Goal: Transaction & Acquisition: Purchase product/service

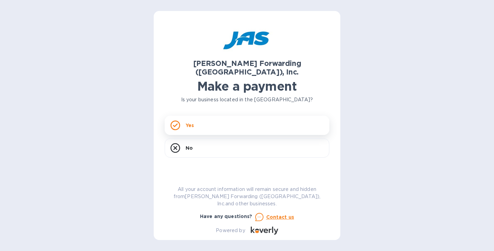
click at [215, 119] on div "Yes" at bounding box center [247, 125] width 165 height 19
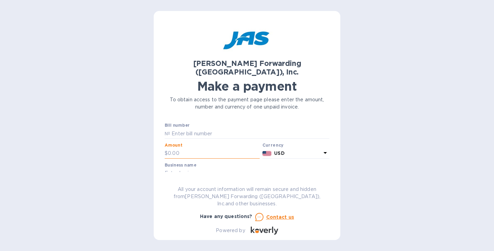
click at [179, 148] on input "text" at bounding box center [214, 153] width 92 height 10
click at [179, 128] on input "text" at bounding box center [249, 133] width 159 height 10
paste input "NYC503359916"
type input "NYC503359916"
click at [178, 148] on input "text" at bounding box center [214, 153] width 92 height 10
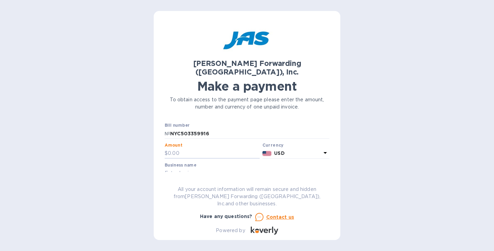
paste input "2,770.46"
type input "2,770.46"
click at [182, 168] on input "text" at bounding box center [247, 173] width 165 height 10
type input "SIMPLE LIFE SCIENCES, LLC."
click at [208, 183] on label "Customer reference number" at bounding box center [195, 185] width 61 height 4
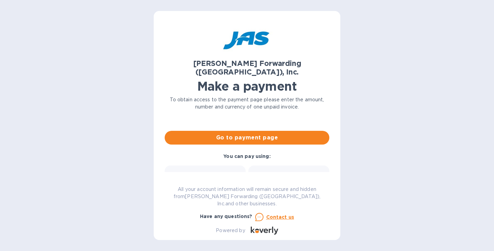
scroll to position [79, 0]
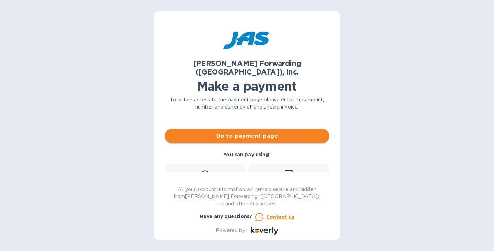
click at [262, 132] on span "Go to payment page" at bounding box center [247, 136] width 154 height 8
